Goal: Navigation & Orientation: Find specific page/section

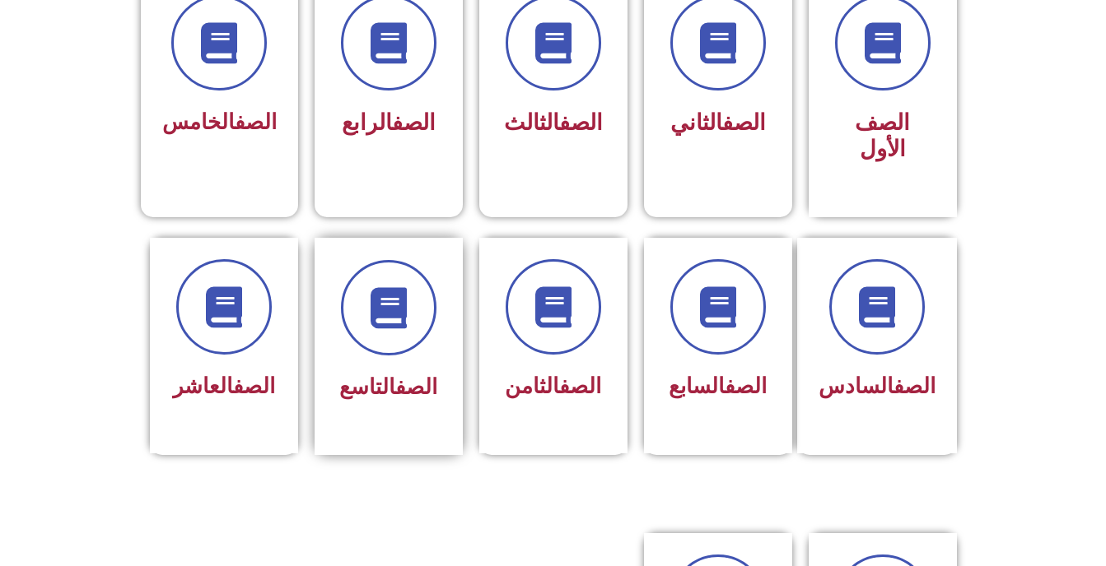
scroll to position [494, 0]
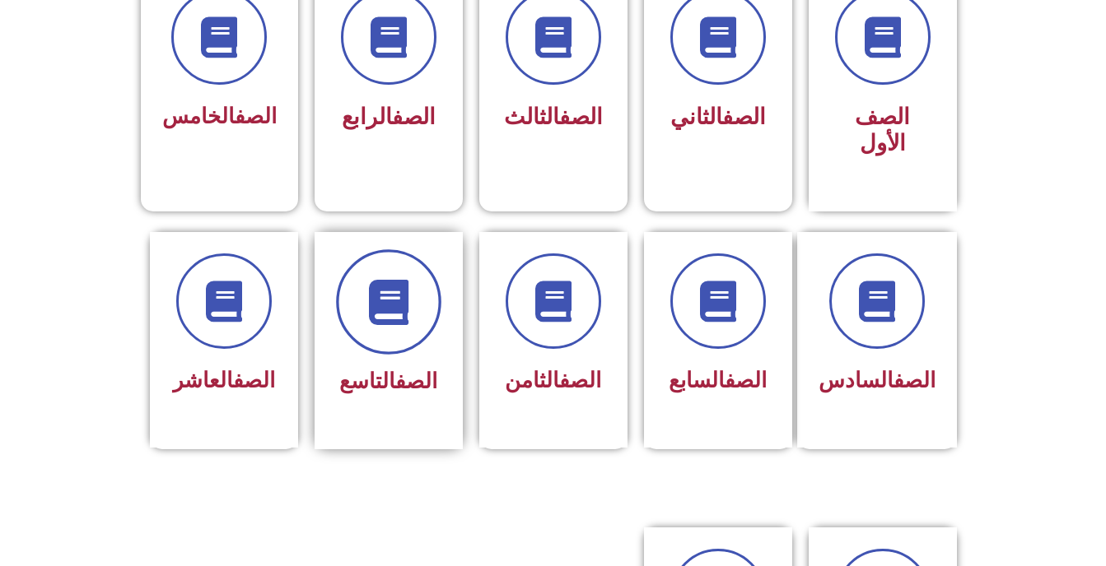
click at [397, 279] on icon at bounding box center [388, 301] width 45 height 45
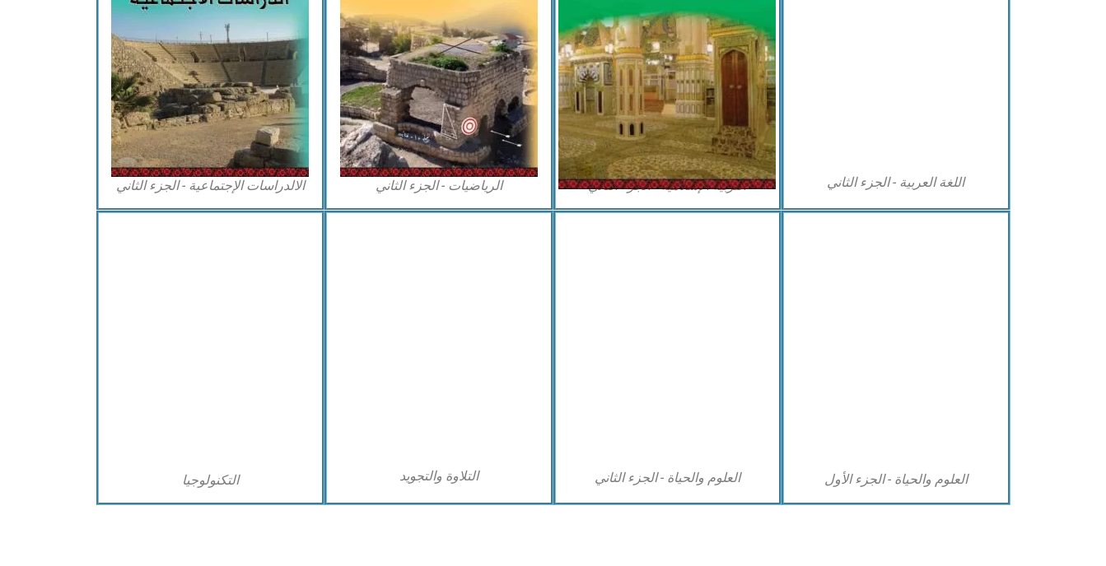
scroll to position [901, 0]
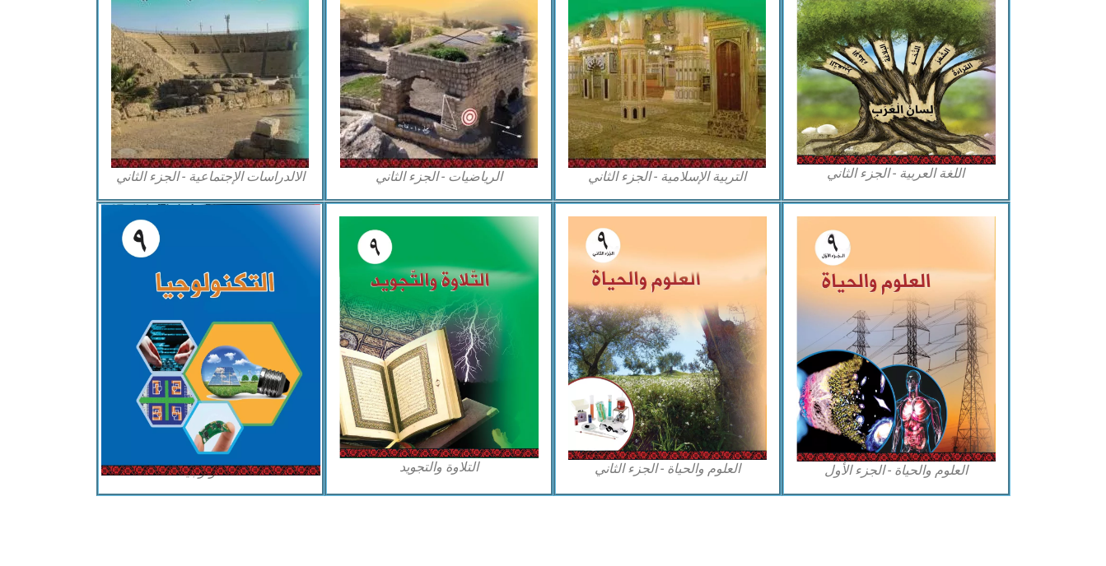
click at [180, 305] on img at bounding box center [209, 340] width 219 height 272
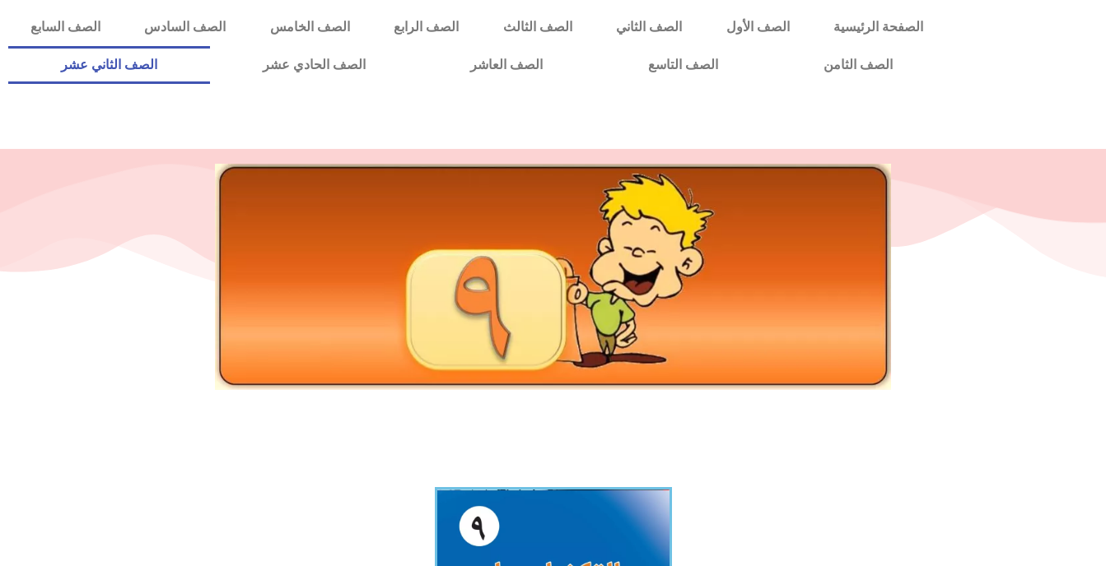
click at [184, 56] on link "الصف الثاني عشر" at bounding box center [109, 65] width 202 height 38
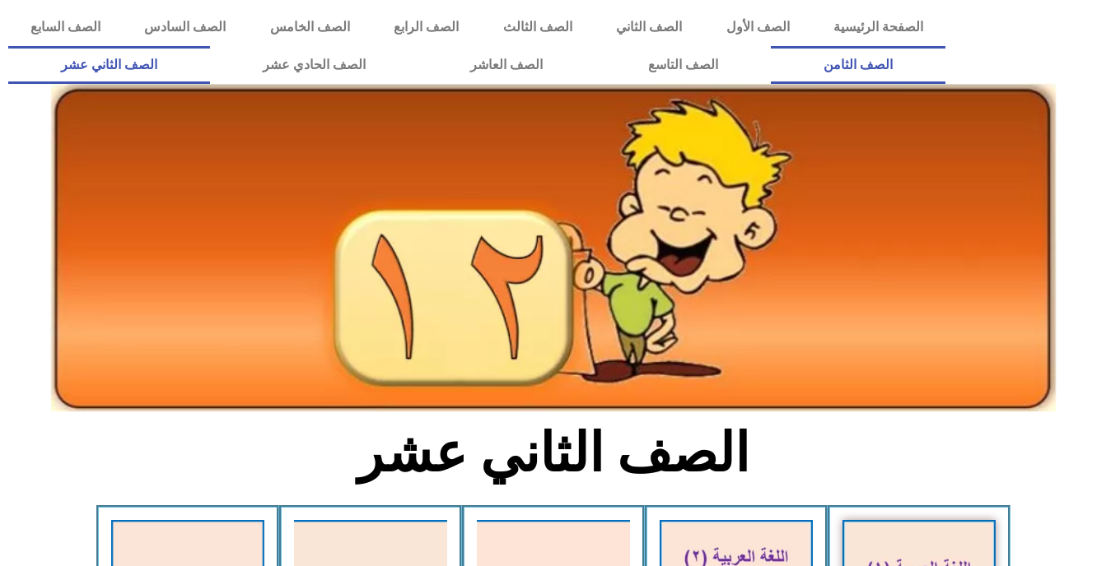
click at [771, 46] on link "الصف الثامن" at bounding box center [858, 65] width 175 height 38
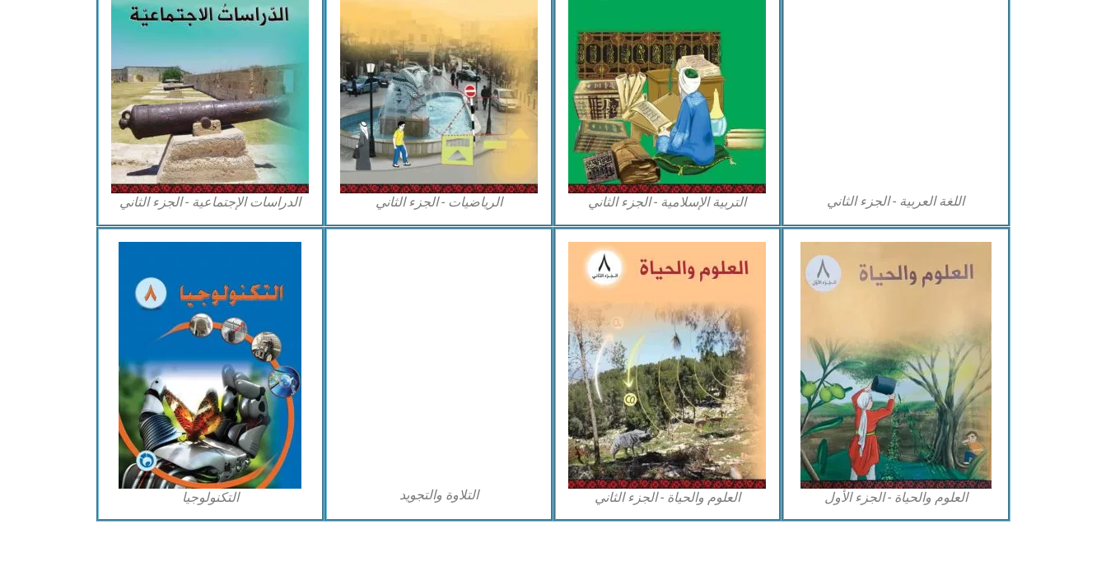
scroll to position [900, 0]
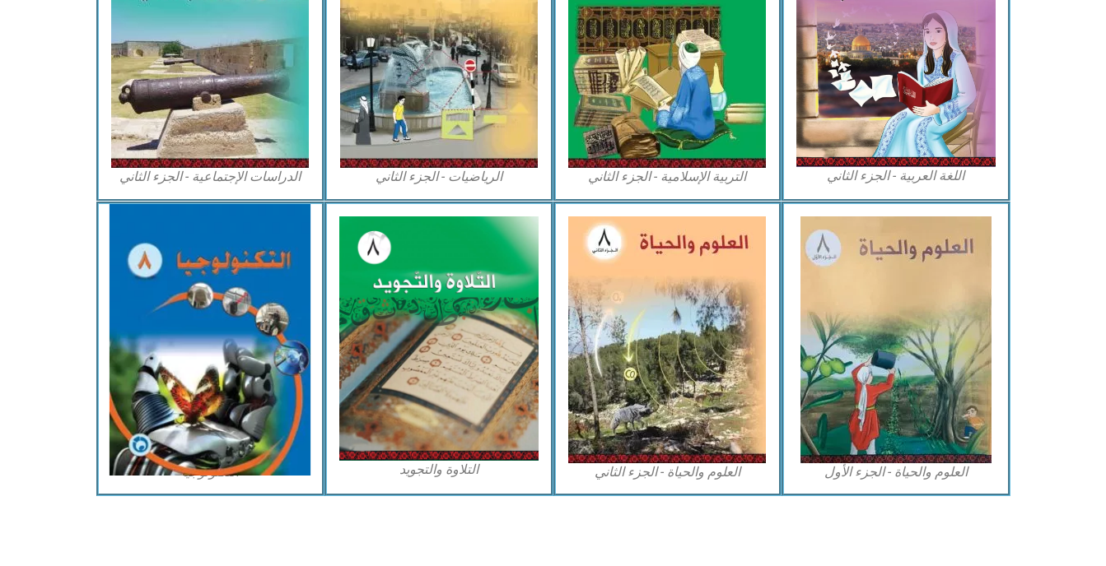
click at [256, 285] on img at bounding box center [209, 340] width 201 height 272
click at [182, 258] on img at bounding box center [209, 340] width 201 height 272
click at [182, 293] on img at bounding box center [209, 340] width 201 height 272
click at [182, 295] on img at bounding box center [209, 340] width 201 height 272
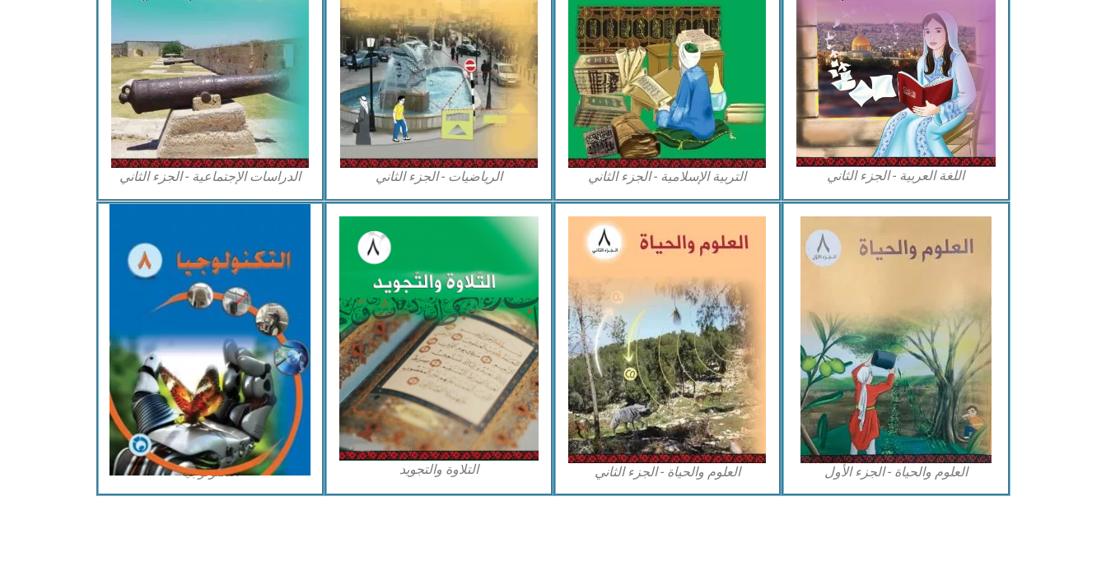
click at [222, 323] on img at bounding box center [209, 340] width 201 height 272
click at [231, 335] on img at bounding box center [209, 340] width 201 height 272
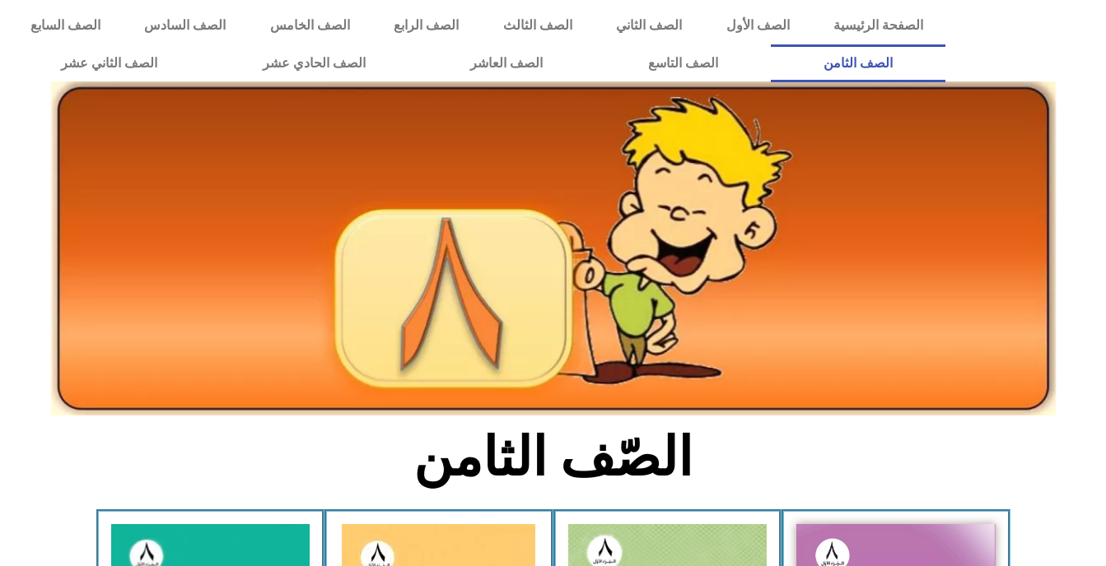
scroll to position [0, 0]
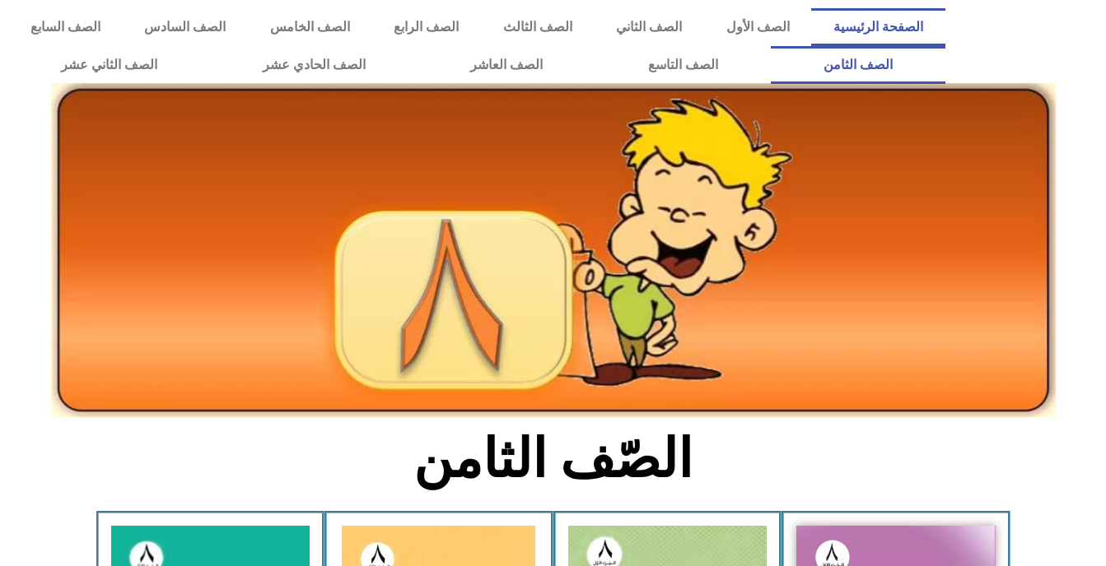
click at [897, 24] on link "الصفحة الرئيسية" at bounding box center [877, 27] width 133 height 38
